Goal: Transaction & Acquisition: Purchase product/service

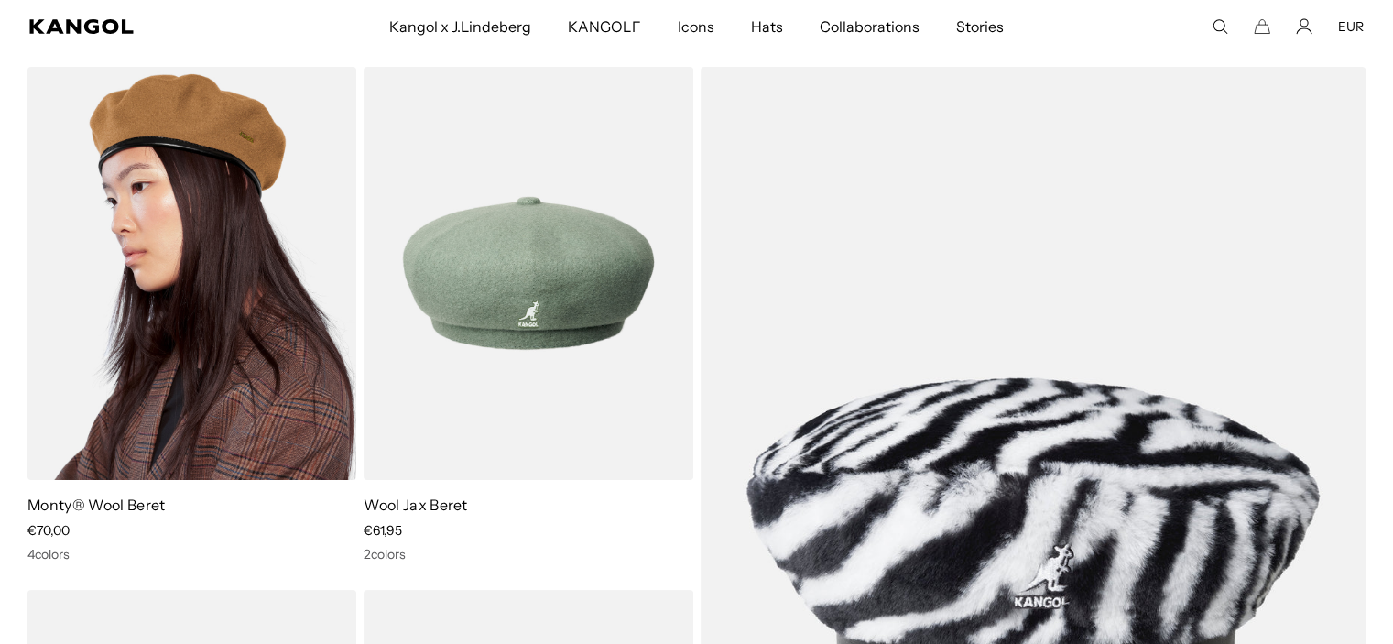
click at [137, 203] on img at bounding box center [191, 273] width 329 height 413
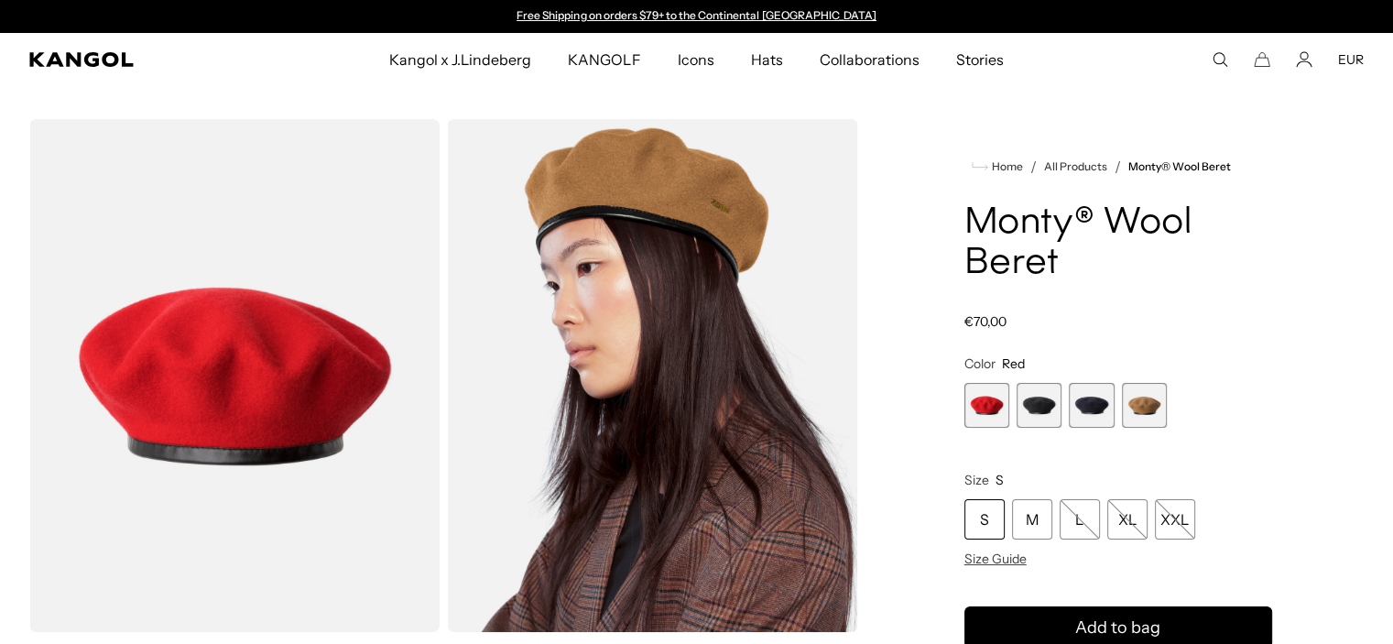
click at [1045, 407] on span "2 of 4" at bounding box center [1039, 405] width 45 height 45
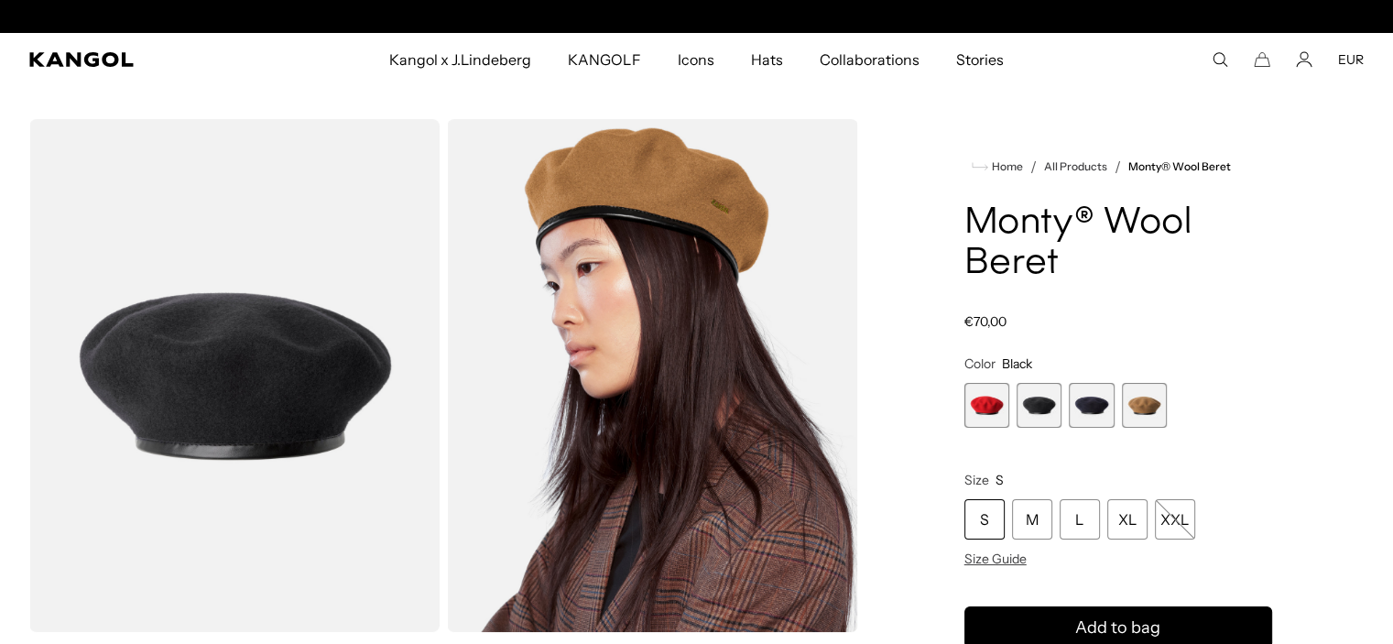
scroll to position [0, 377]
click at [1109, 408] on span "3 of 4" at bounding box center [1091, 405] width 45 height 45
click at [1146, 406] on span "4 of 4" at bounding box center [1144, 405] width 45 height 45
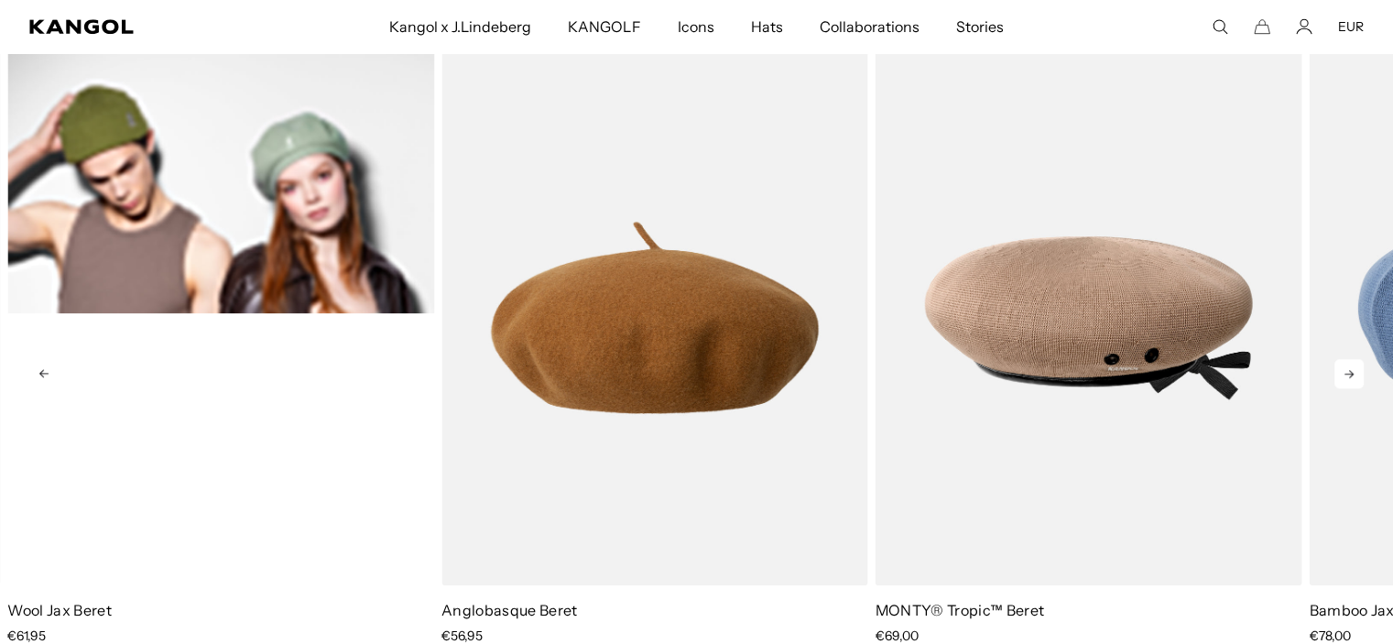
scroll to position [0, 377]
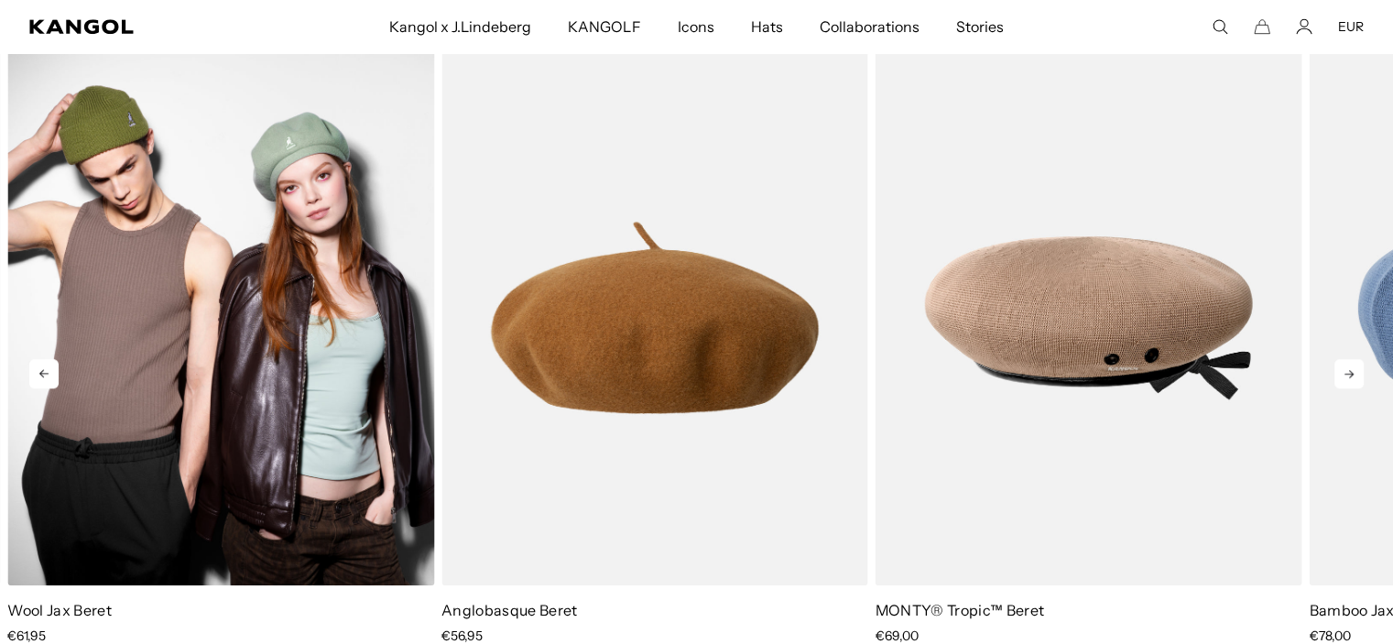
click at [274, 293] on img "1 of 5" at bounding box center [220, 318] width 427 height 536
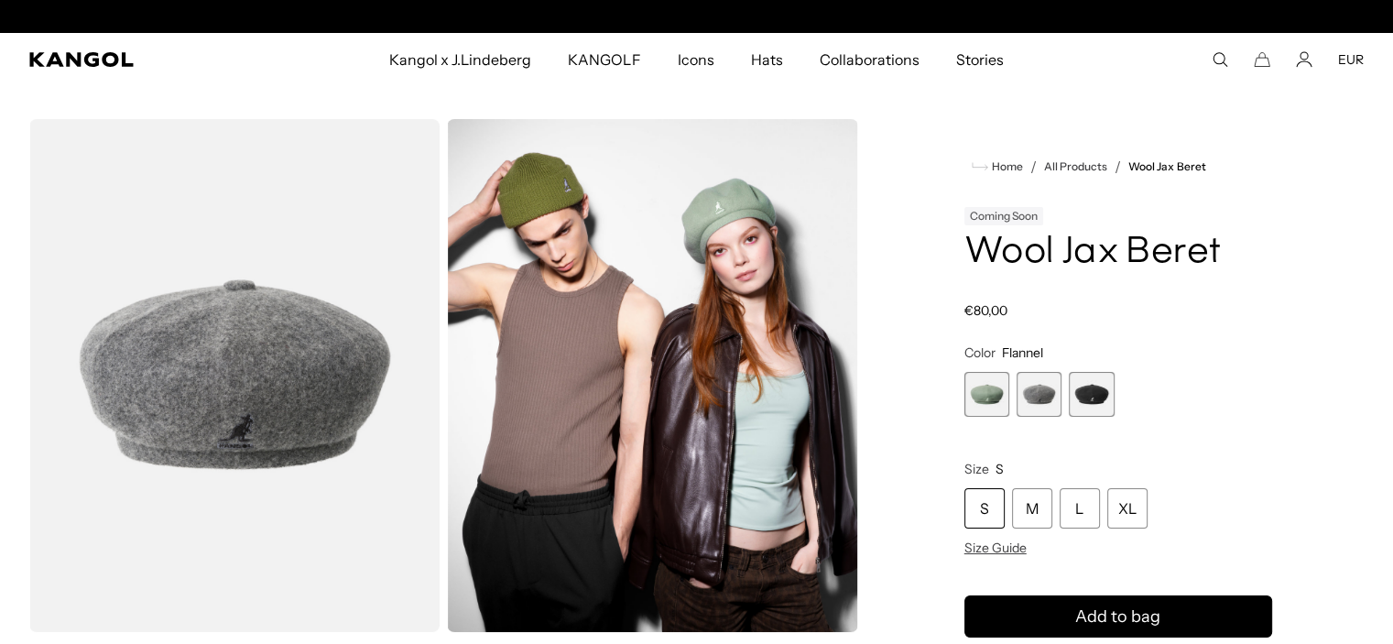
scroll to position [0, 377]
click at [1106, 248] on h1 "Wool Jax Beret" at bounding box center [1118, 253] width 308 height 40
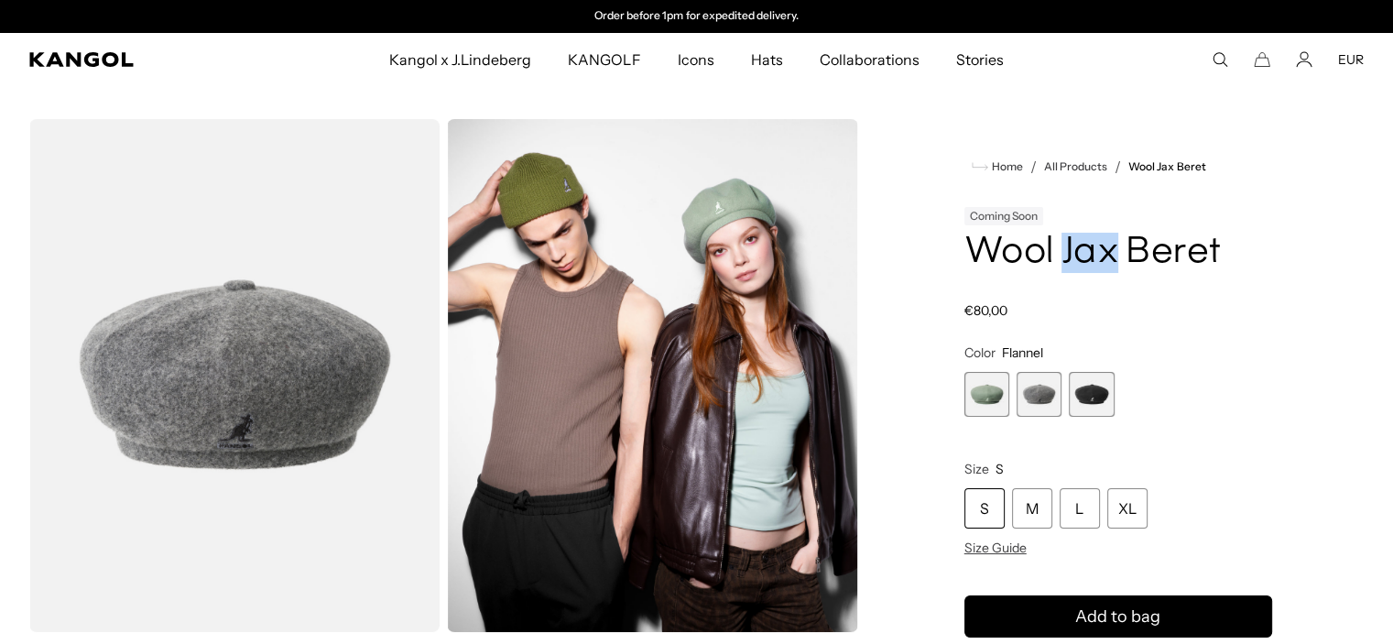
click at [1106, 248] on h1 "Wool Jax Beret" at bounding box center [1118, 253] width 308 height 40
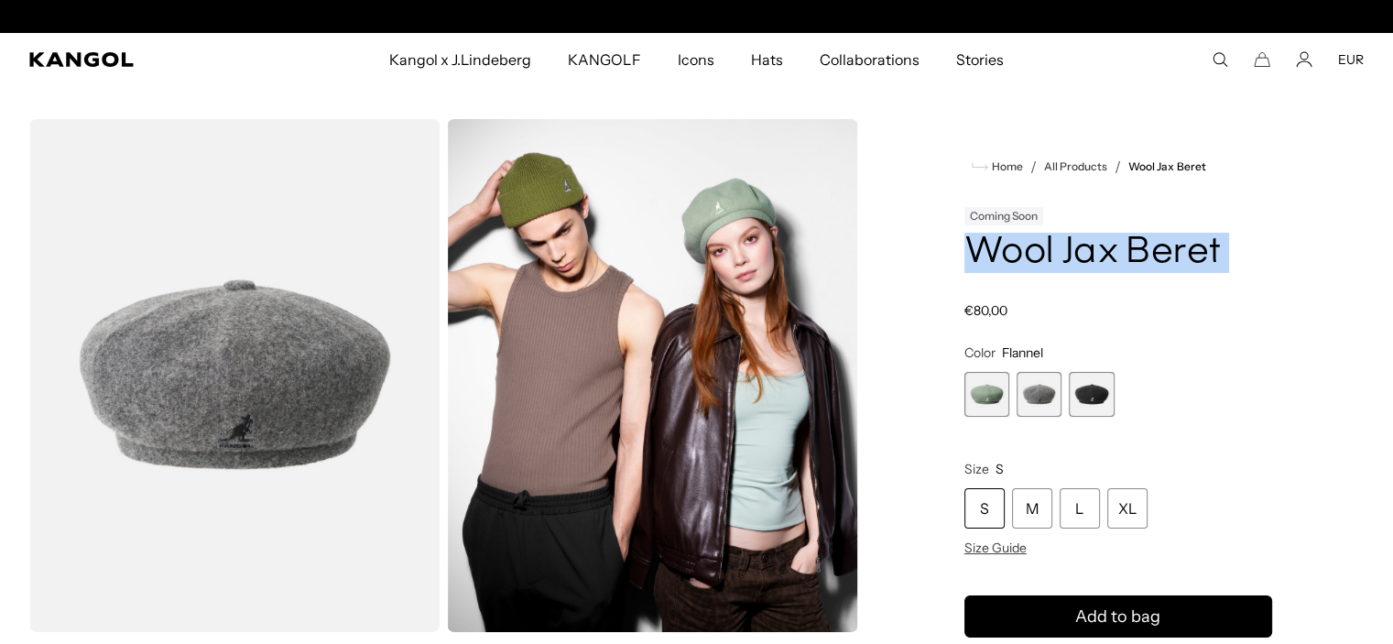
scroll to position [0, 0]
